Goal: Information Seeking & Learning: Check status

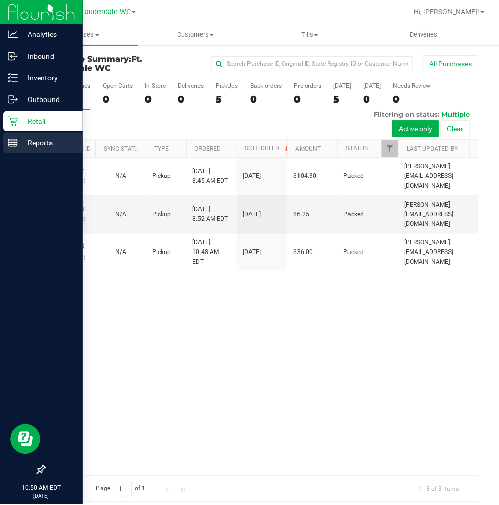
click at [53, 146] on p "Reports" at bounding box center [48, 143] width 61 height 12
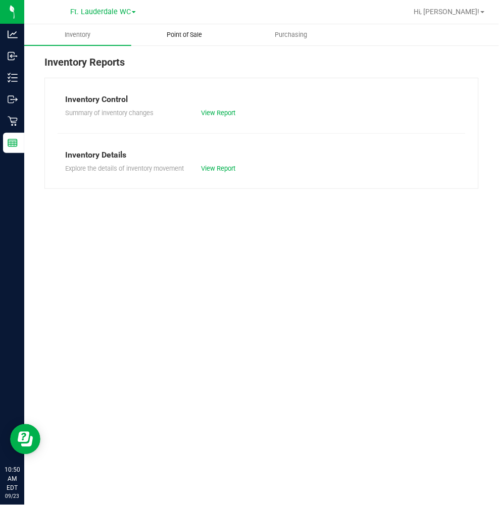
click at [203, 41] on uib-tab-heading "Point of Sale" at bounding box center [185, 35] width 106 height 20
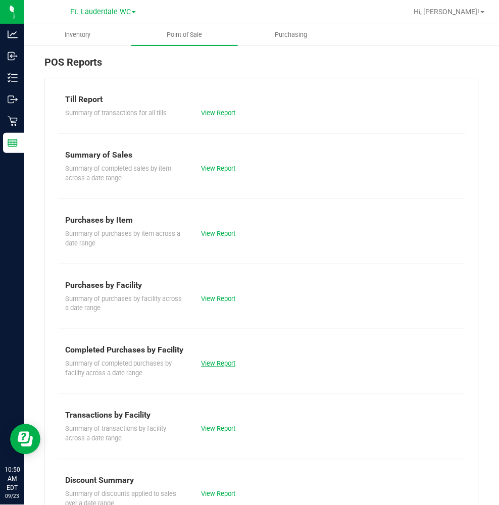
click at [211, 365] on link "View Report" at bounding box center [218, 364] width 34 height 8
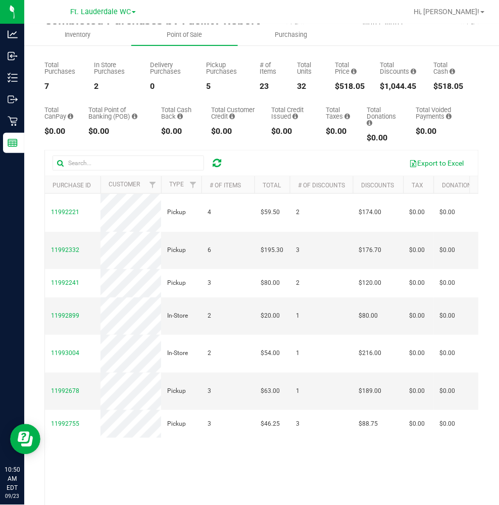
scroll to position [97, 0]
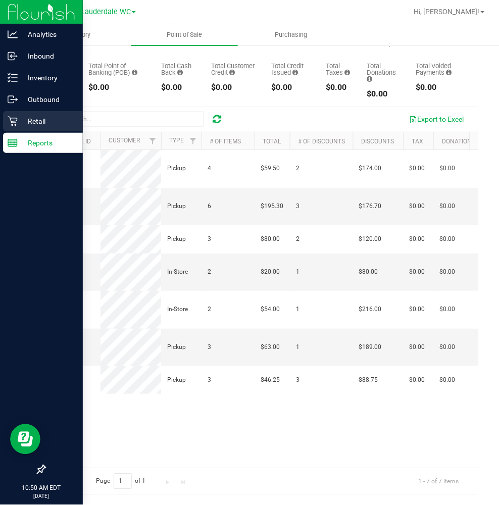
click at [36, 126] on p "Retail" at bounding box center [48, 121] width 61 height 12
